Goal: Transaction & Acquisition: Book appointment/travel/reservation

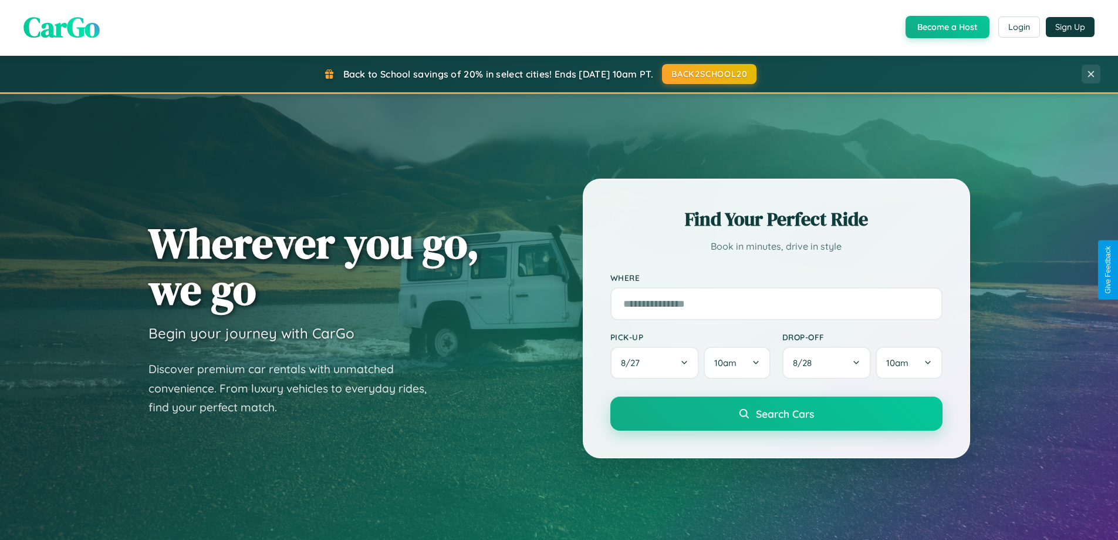
scroll to position [808, 0]
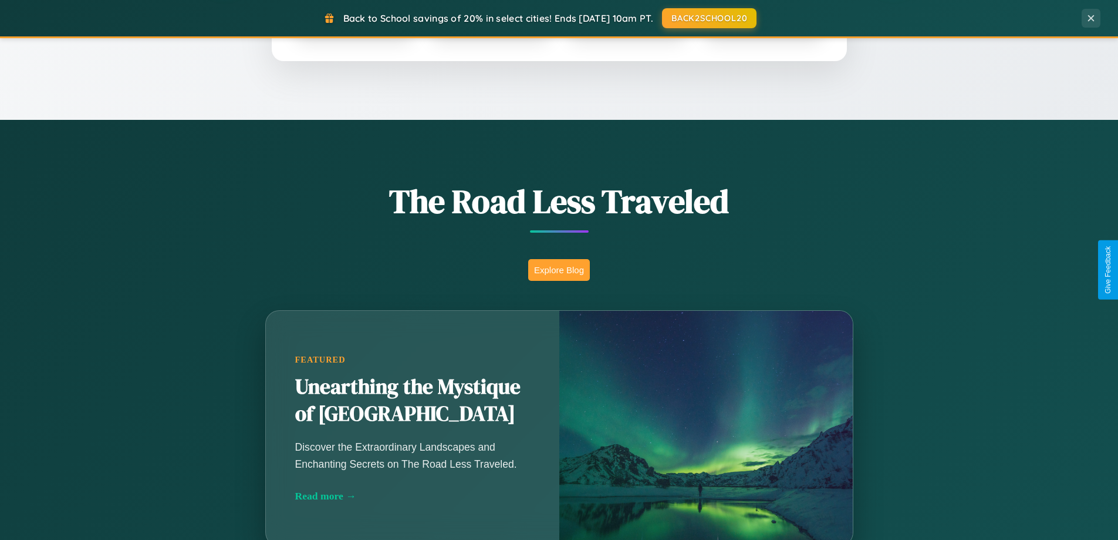
click at [559, 269] on button "Explore Blog" at bounding box center [559, 270] width 62 height 22
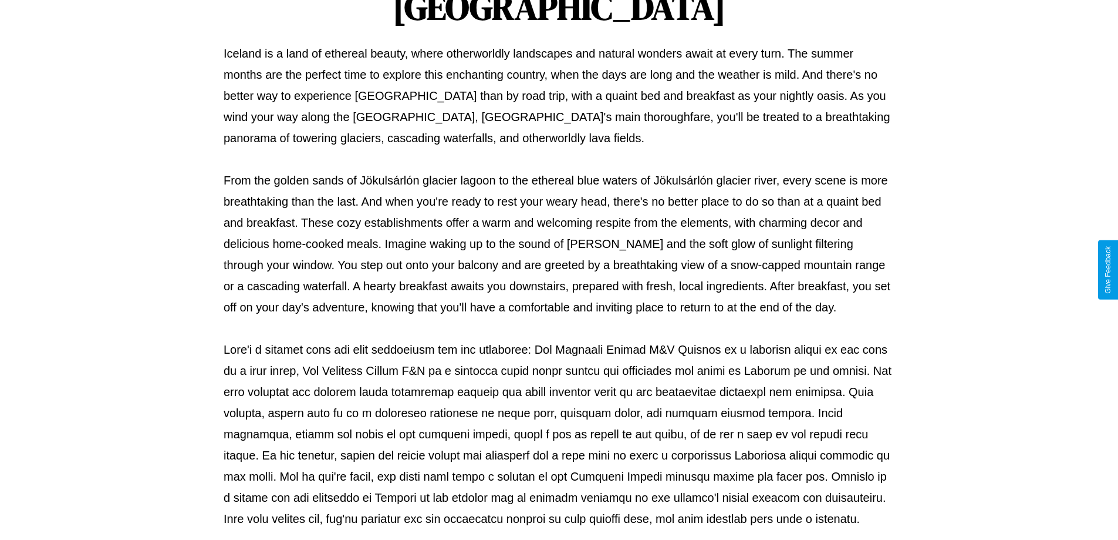
scroll to position [380, 0]
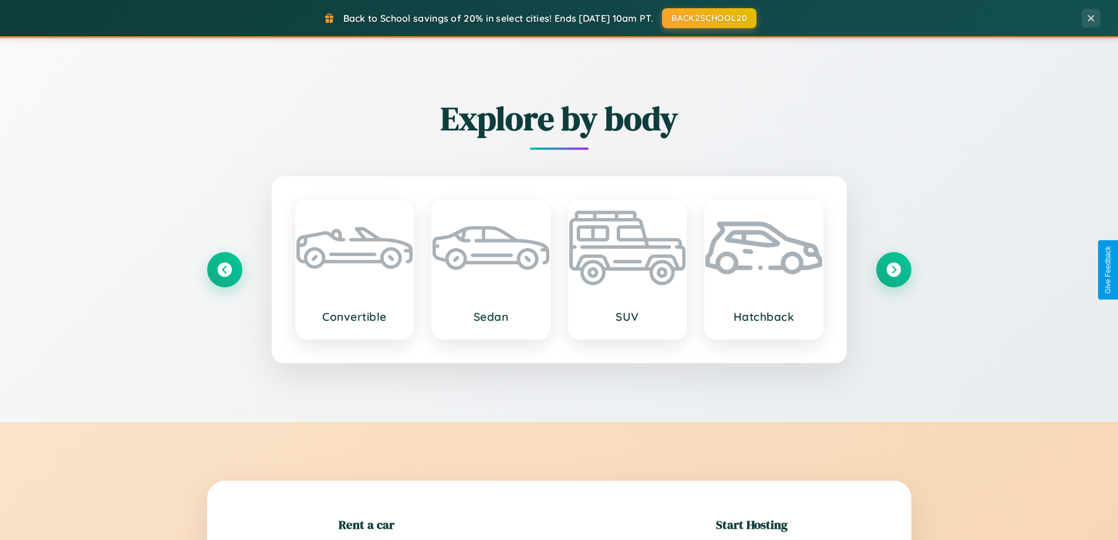
scroll to position [254, 0]
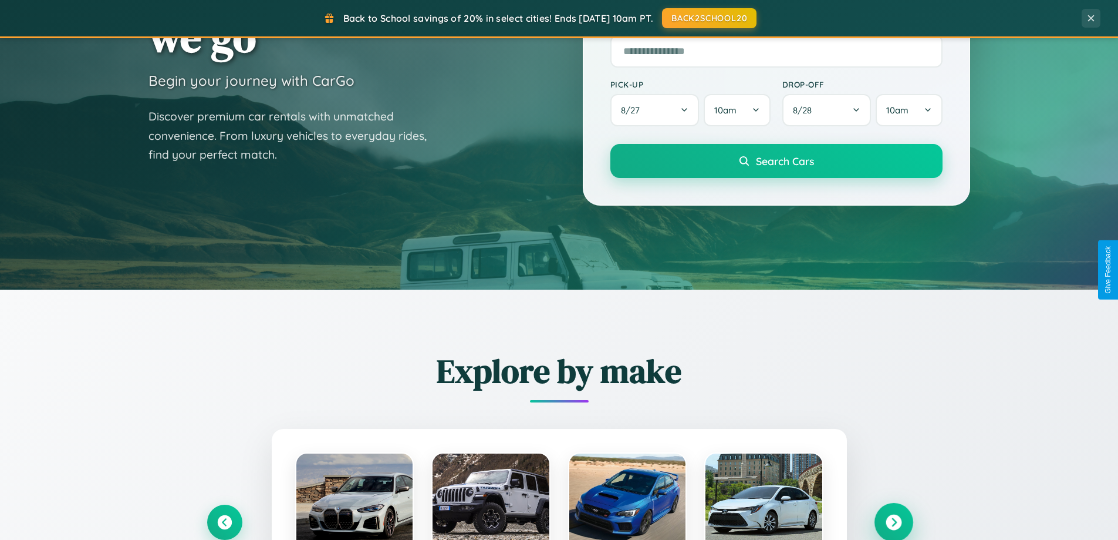
click at [894, 522] on icon at bounding box center [894, 522] width 16 height 16
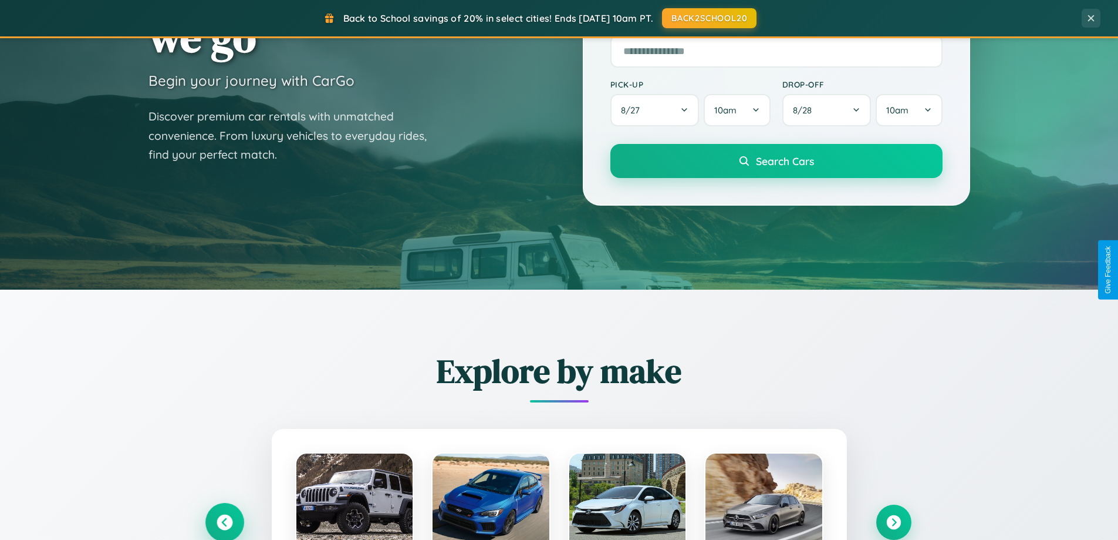
click at [224, 521] on icon at bounding box center [225, 522] width 16 height 16
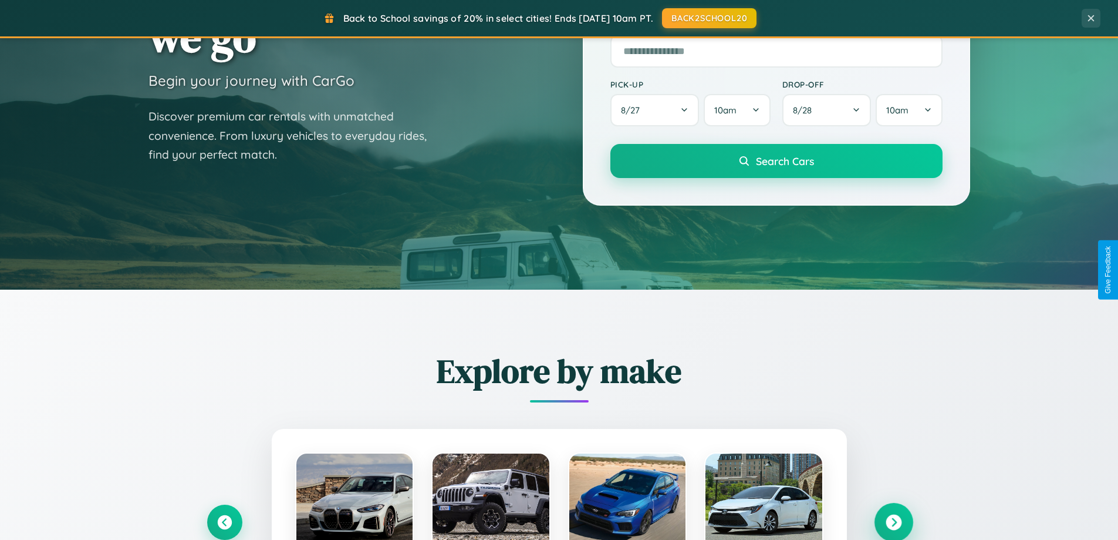
click at [894, 521] on icon at bounding box center [894, 522] width 16 height 16
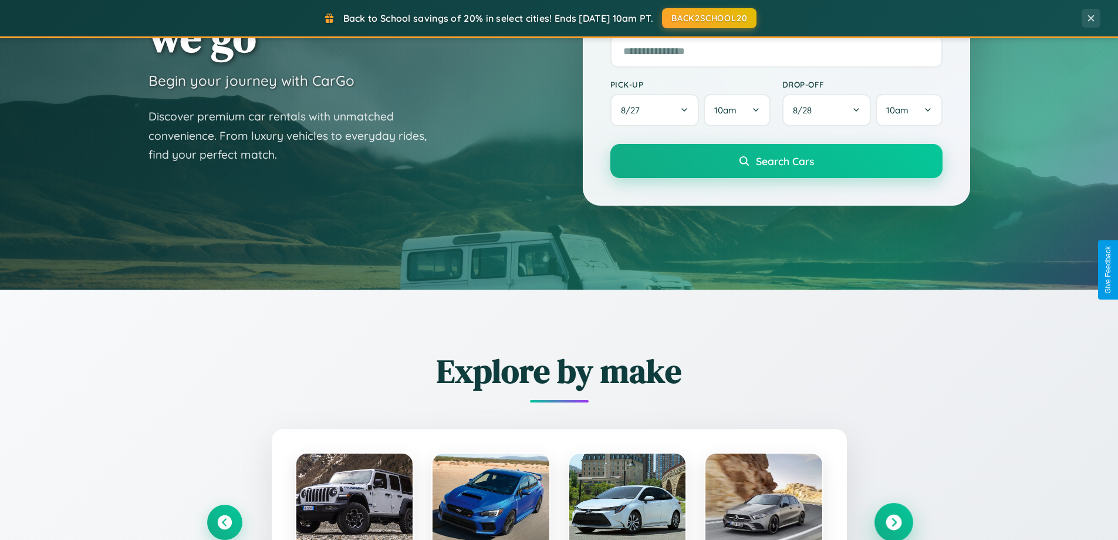
scroll to position [2259, 0]
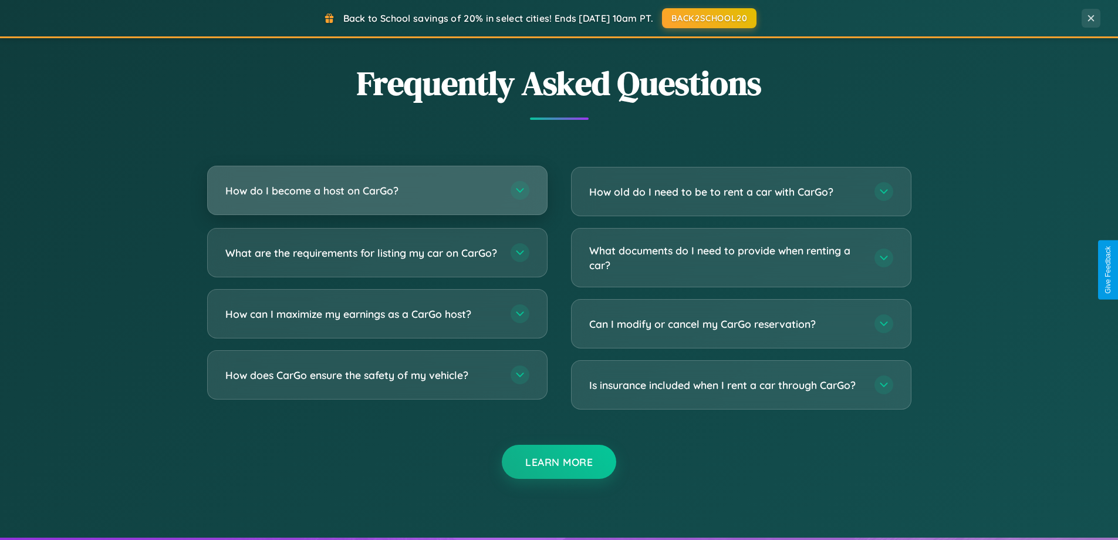
click at [377, 191] on h3 "How do I become a host on CarGo?" at bounding box center [362, 190] width 274 height 15
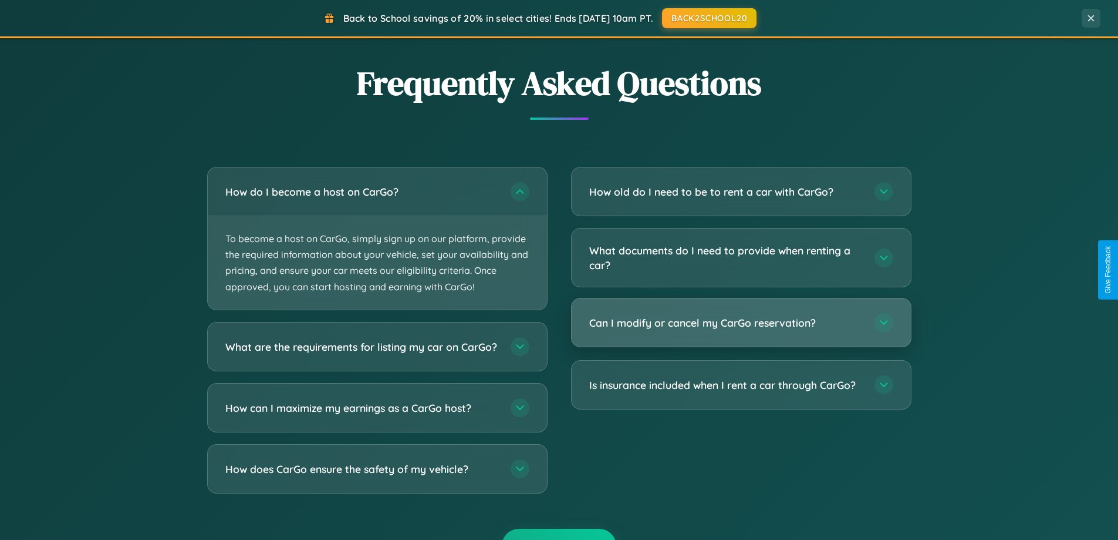
click at [741, 323] on h3 "Can I modify or cancel my CarGo reservation?" at bounding box center [726, 322] width 274 height 15
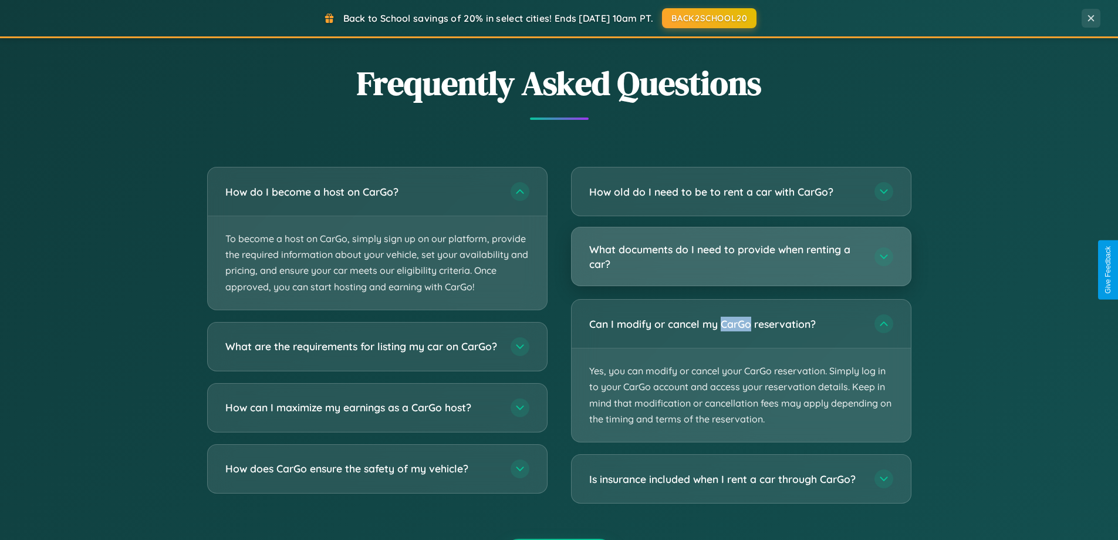
click at [741, 257] on h3 "What documents do I need to provide when renting a car?" at bounding box center [726, 256] width 274 height 29
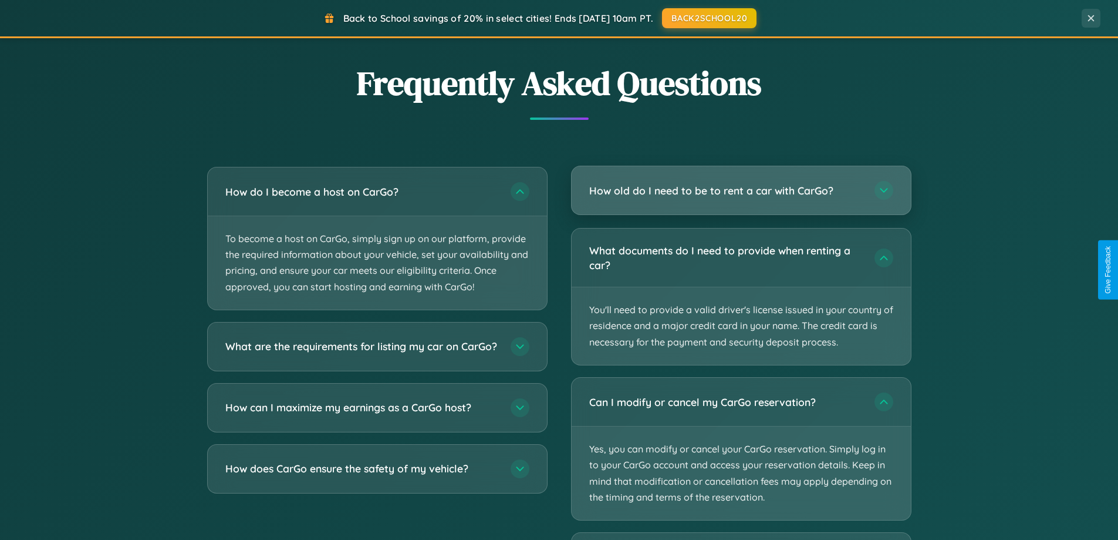
click at [741, 191] on h3 "How old do I need to be to rent a car with CarGo?" at bounding box center [726, 190] width 274 height 15
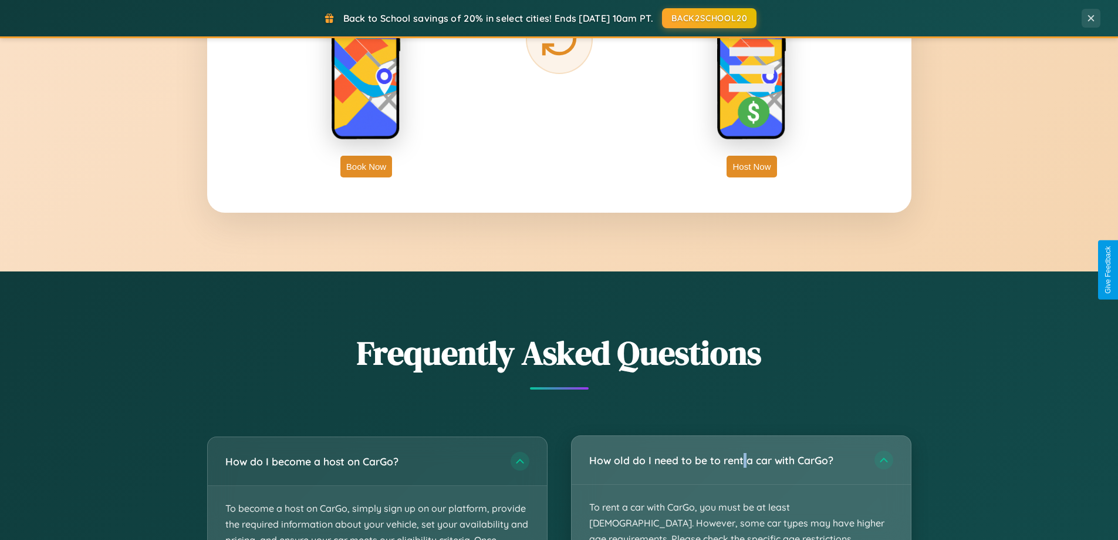
scroll to position [1886, 0]
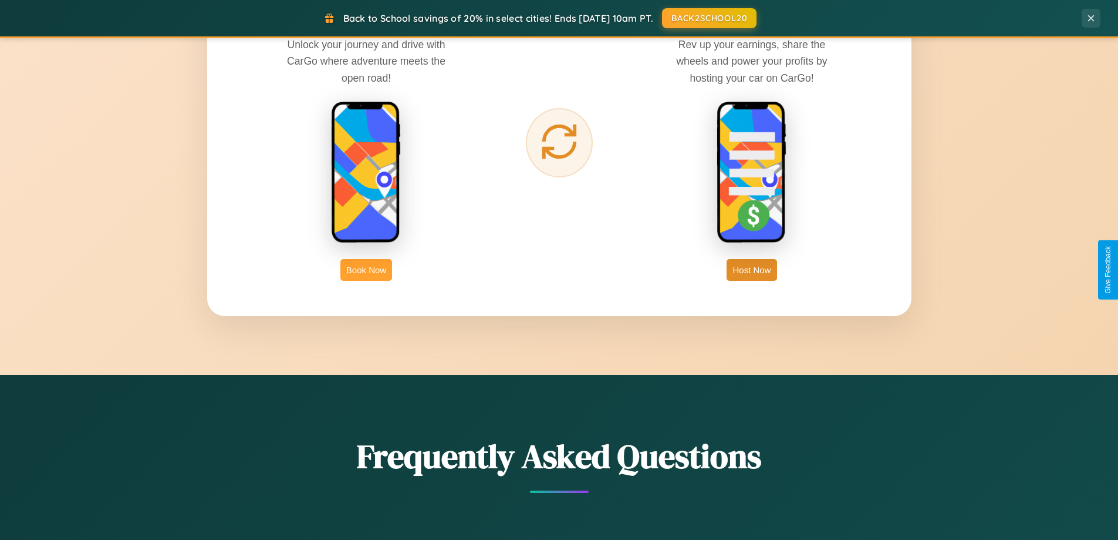
click at [366, 269] on button "Book Now" at bounding box center [367, 270] width 52 height 22
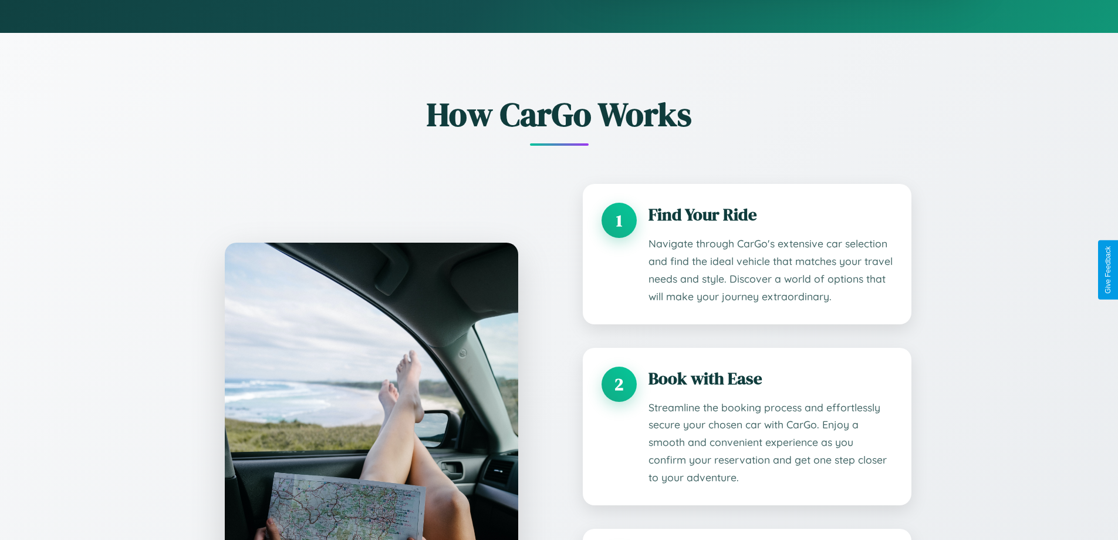
scroll to position [979, 0]
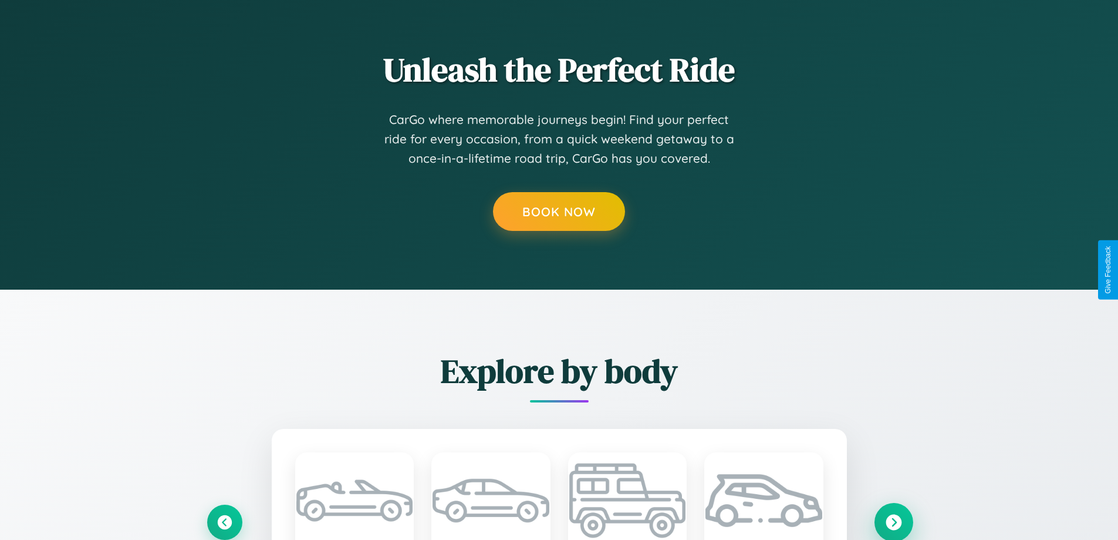
click at [894, 521] on icon at bounding box center [894, 522] width 16 height 16
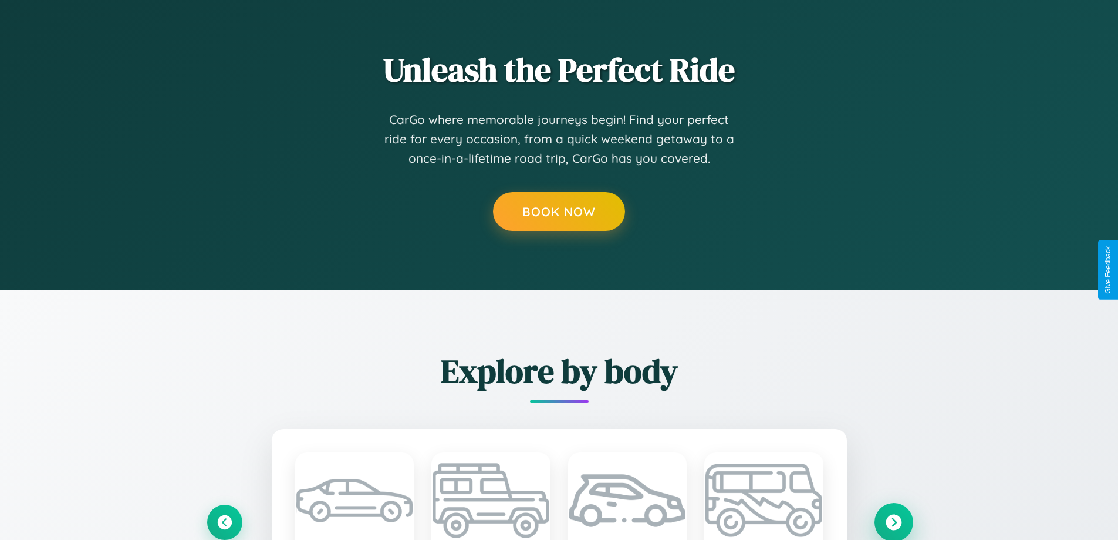
click at [894, 521] on icon at bounding box center [894, 522] width 16 height 16
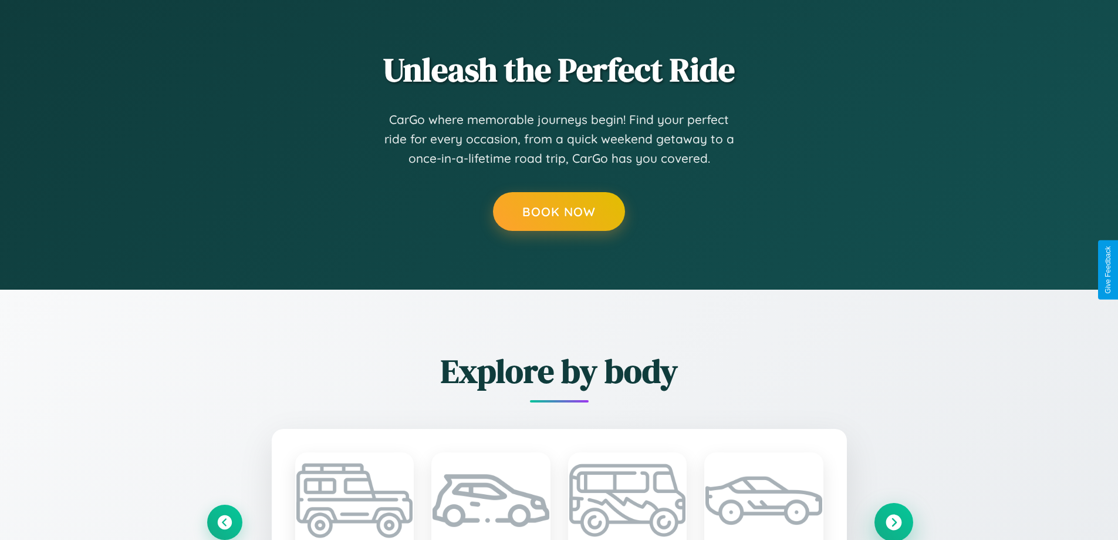
click at [894, 521] on icon at bounding box center [894, 522] width 16 height 16
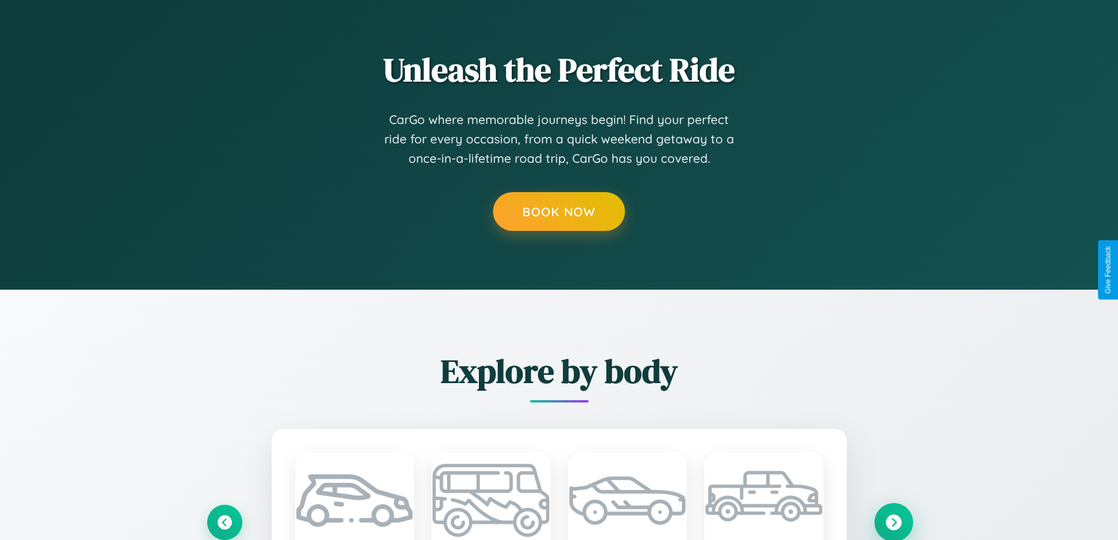
click at [894, 521] on icon at bounding box center [894, 522] width 16 height 16
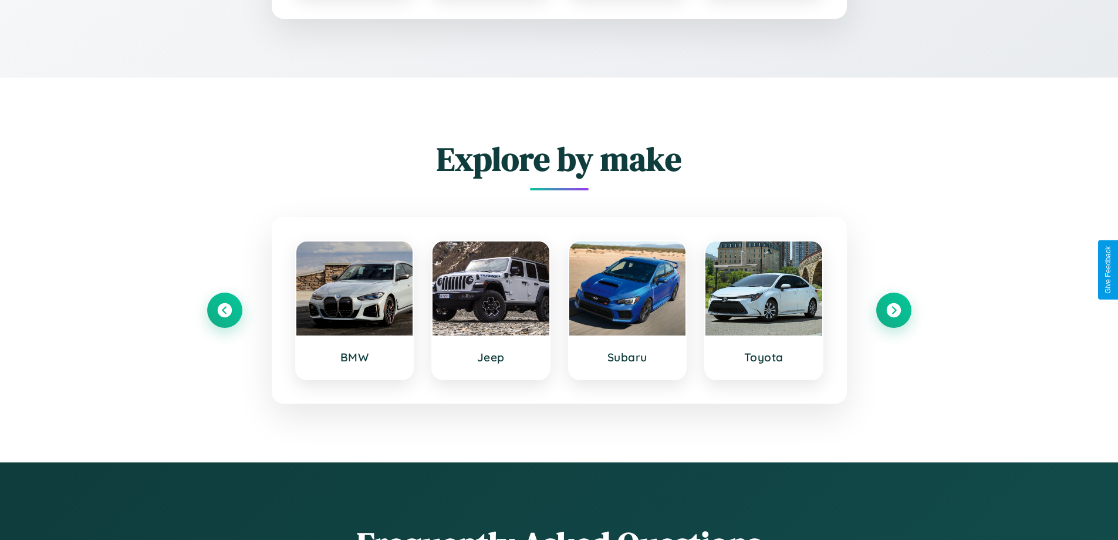
scroll to position [0, 0]
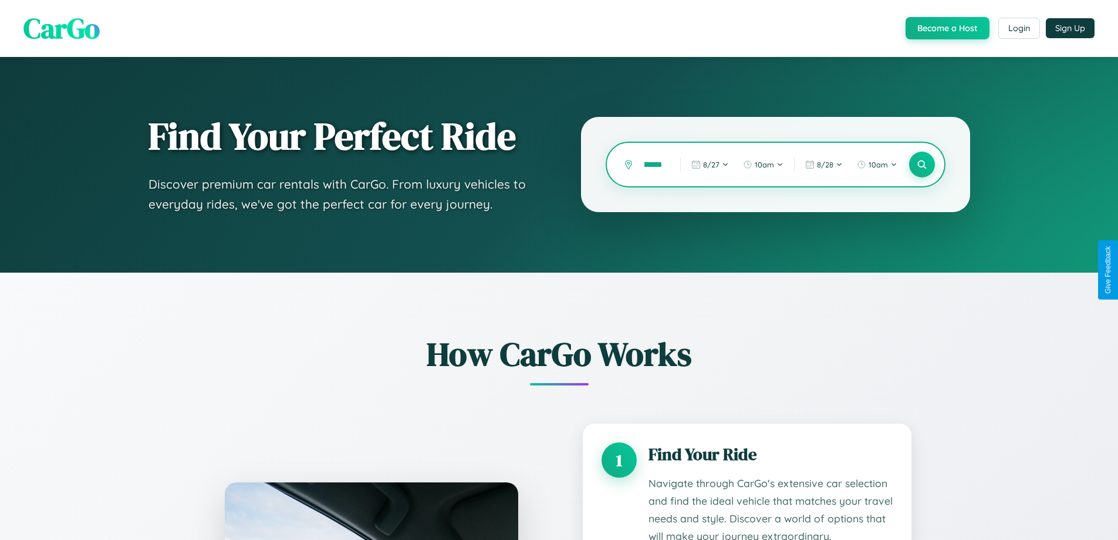
type input "********"
